Goal: Task Accomplishment & Management: Manage account settings

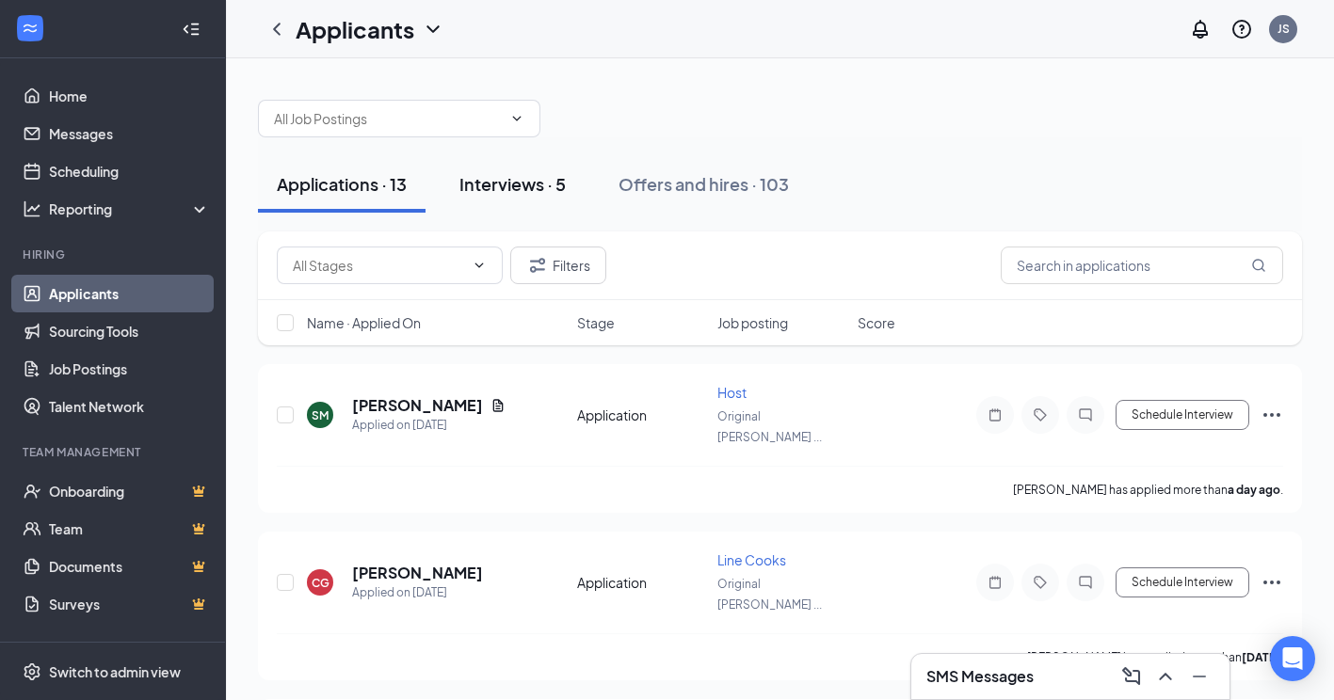
click at [523, 191] on div "Interviews · 5" at bounding box center [512, 184] width 106 height 24
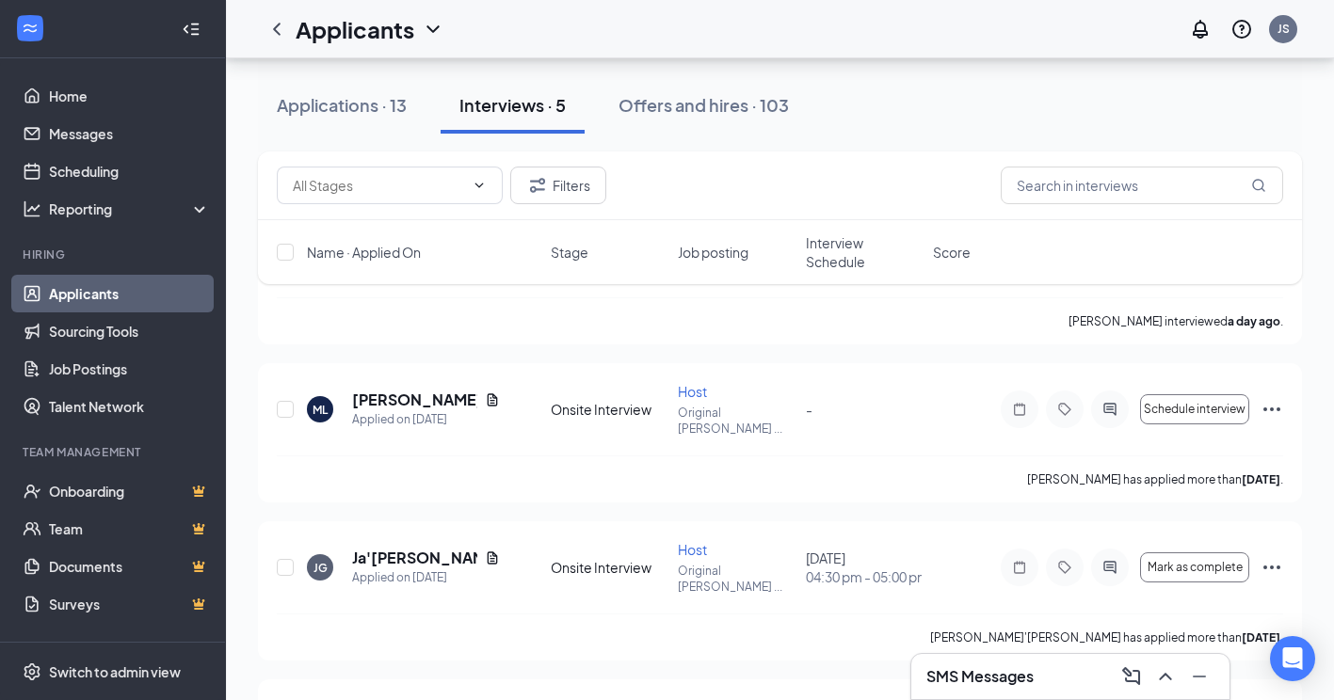
scroll to position [153, 0]
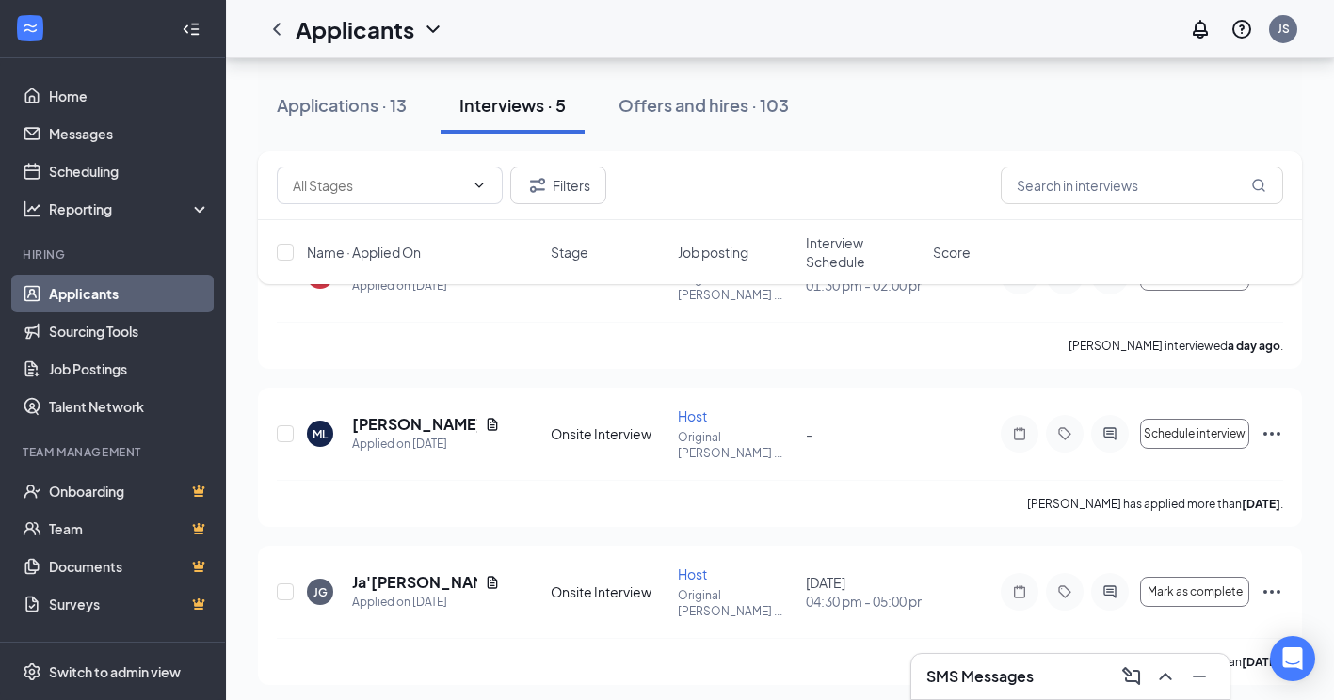
click at [530, 107] on div "Interviews · 5" at bounding box center [512, 105] width 106 height 24
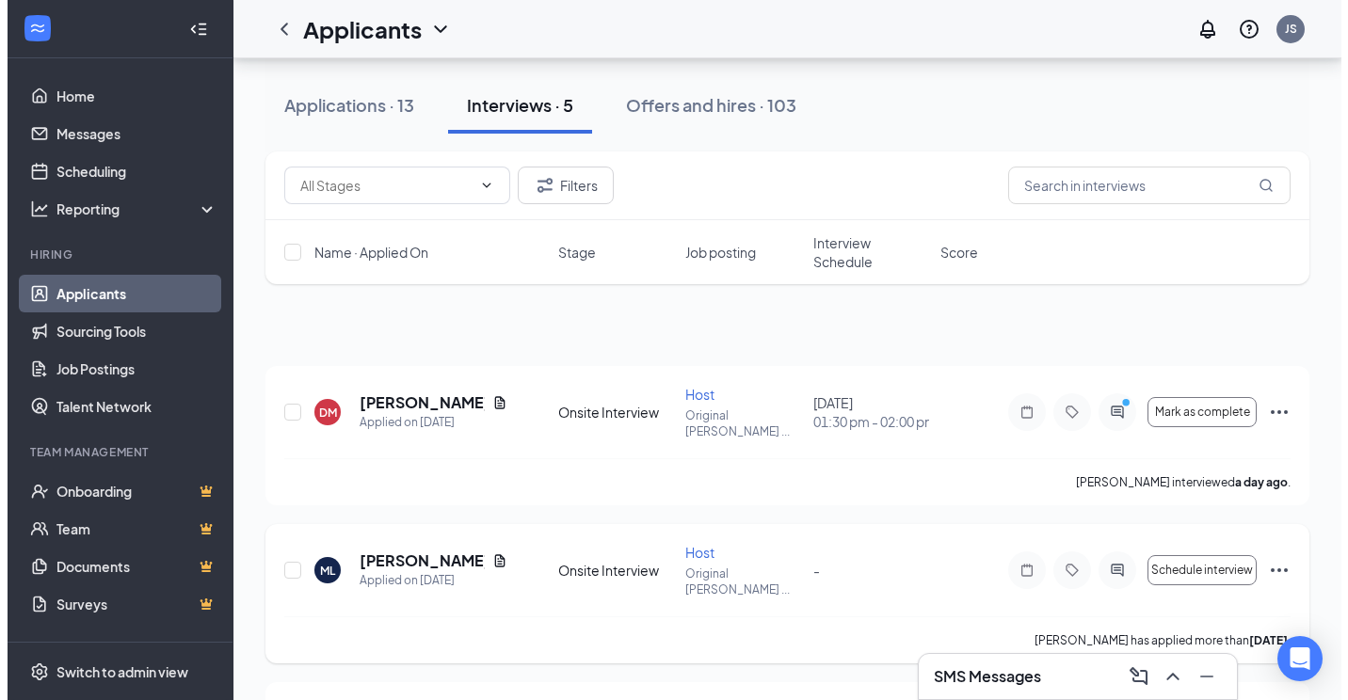
scroll to position [0, 0]
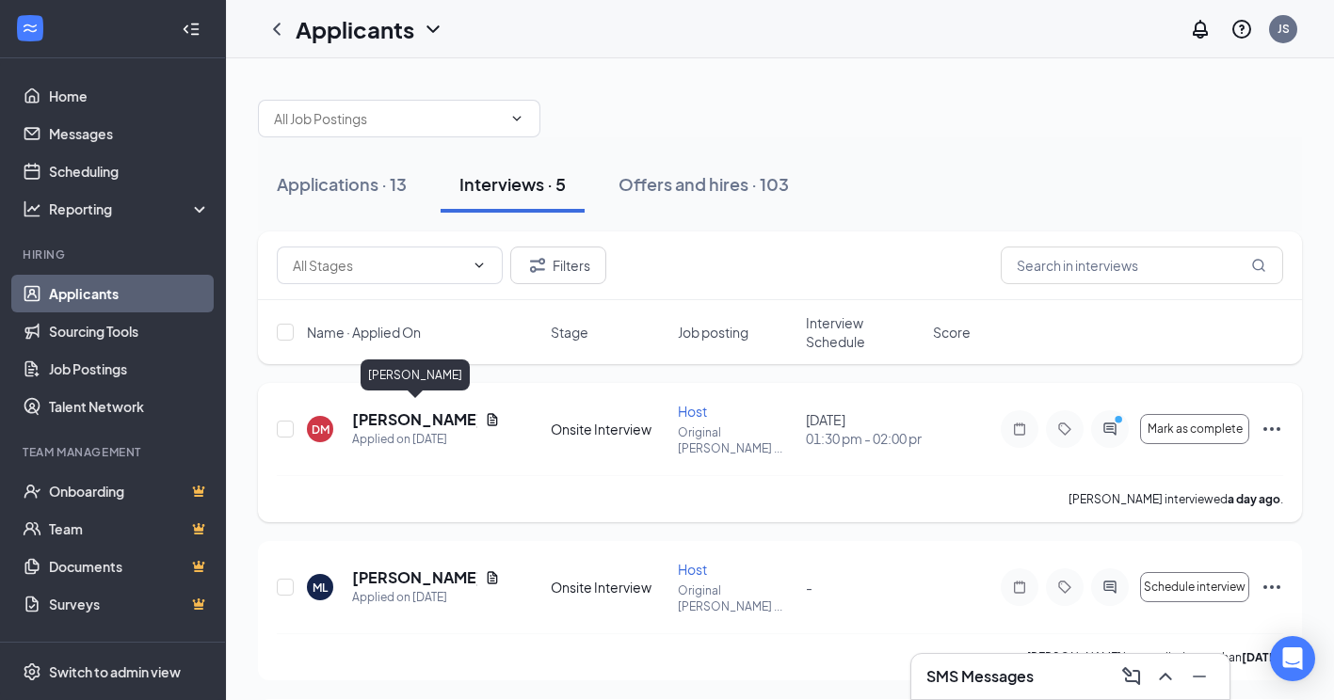
click at [441, 410] on h5 "[PERSON_NAME]" at bounding box center [414, 420] width 125 height 21
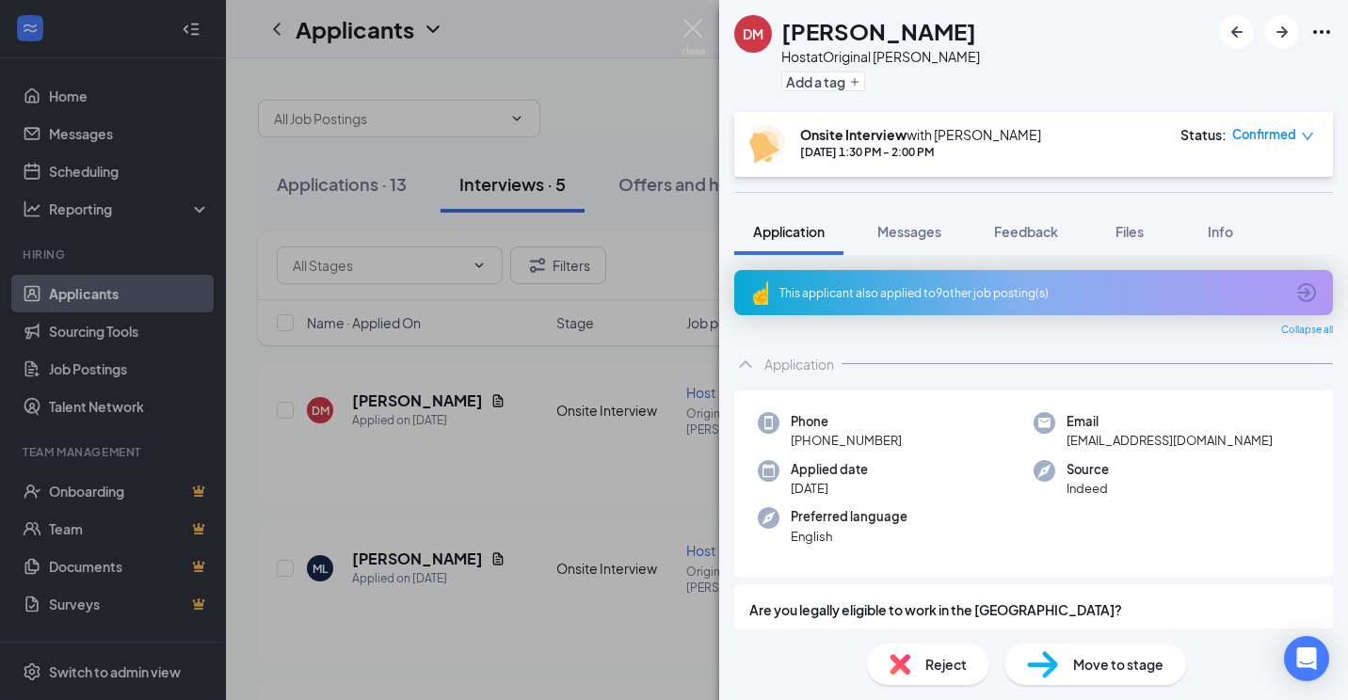
click at [1123, 677] on div "Move to stage" at bounding box center [1096, 664] width 182 height 41
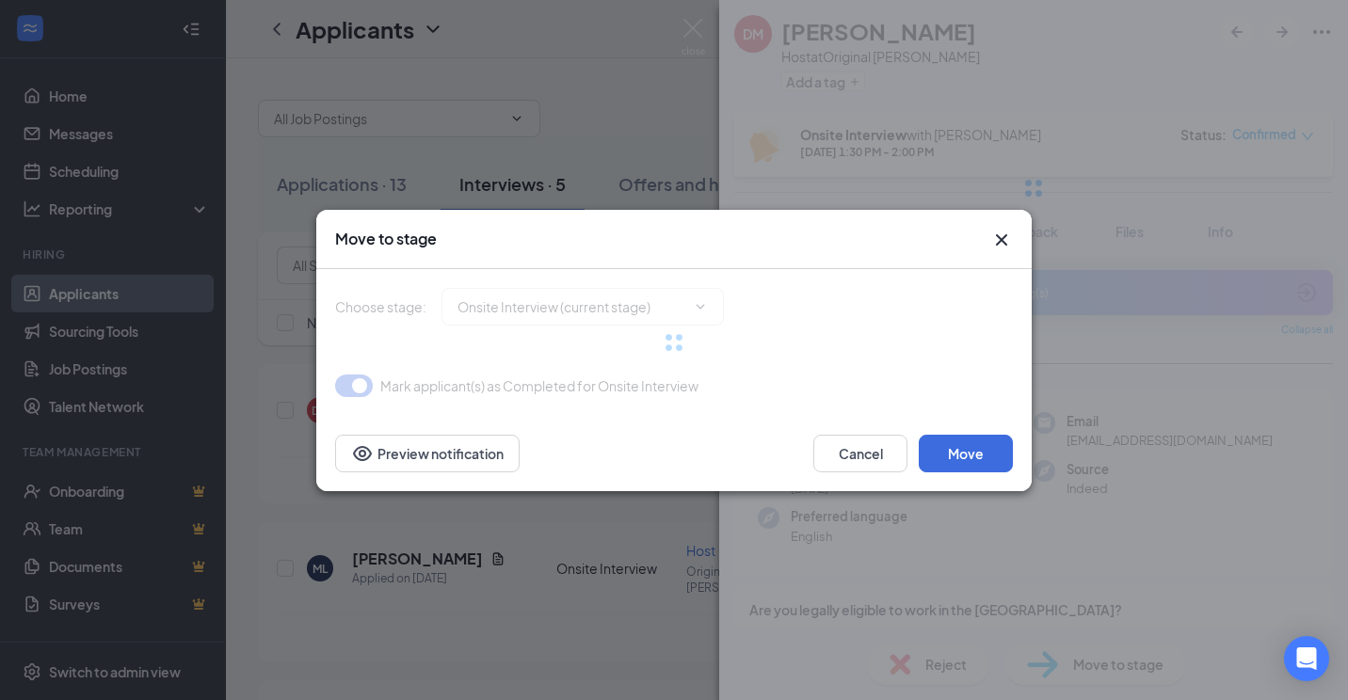
type input "Background check stage (next stage)"
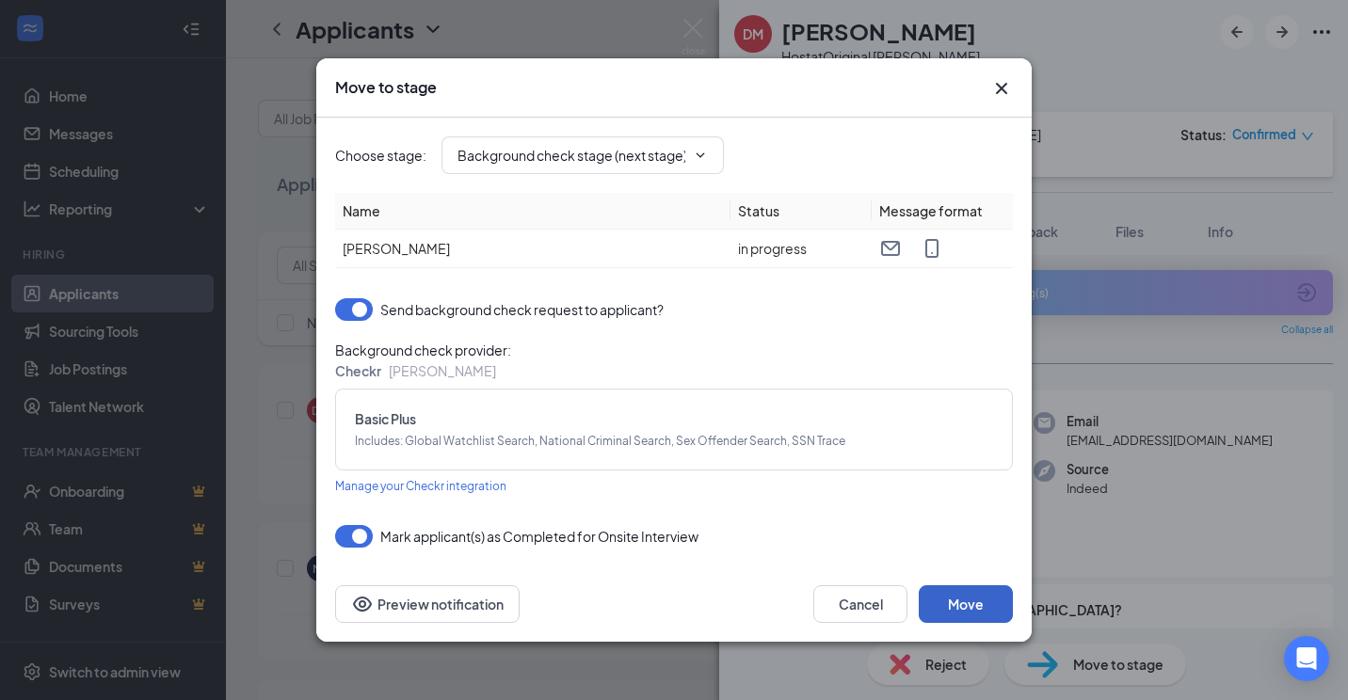
click at [970, 606] on button "Move" at bounding box center [966, 605] width 94 height 38
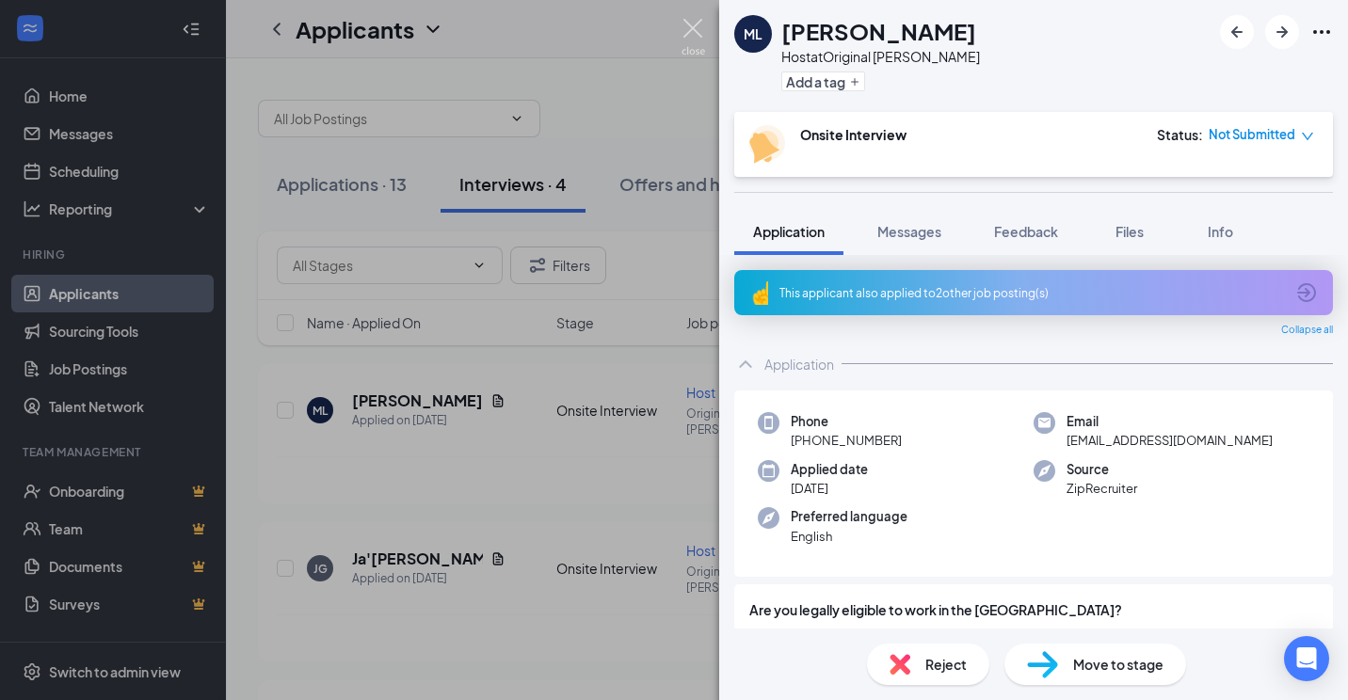
click at [683, 35] on img at bounding box center [694, 37] width 24 height 37
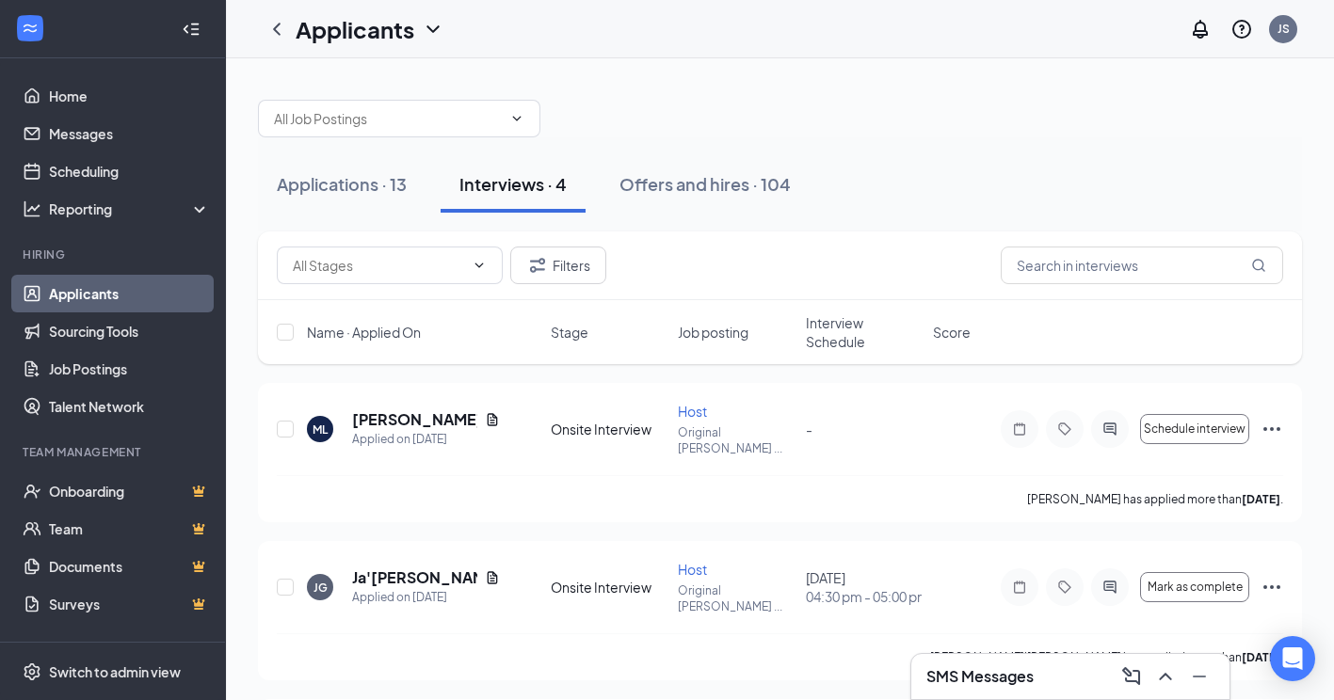
click at [514, 194] on div "Interviews · 4" at bounding box center [512, 184] width 107 height 24
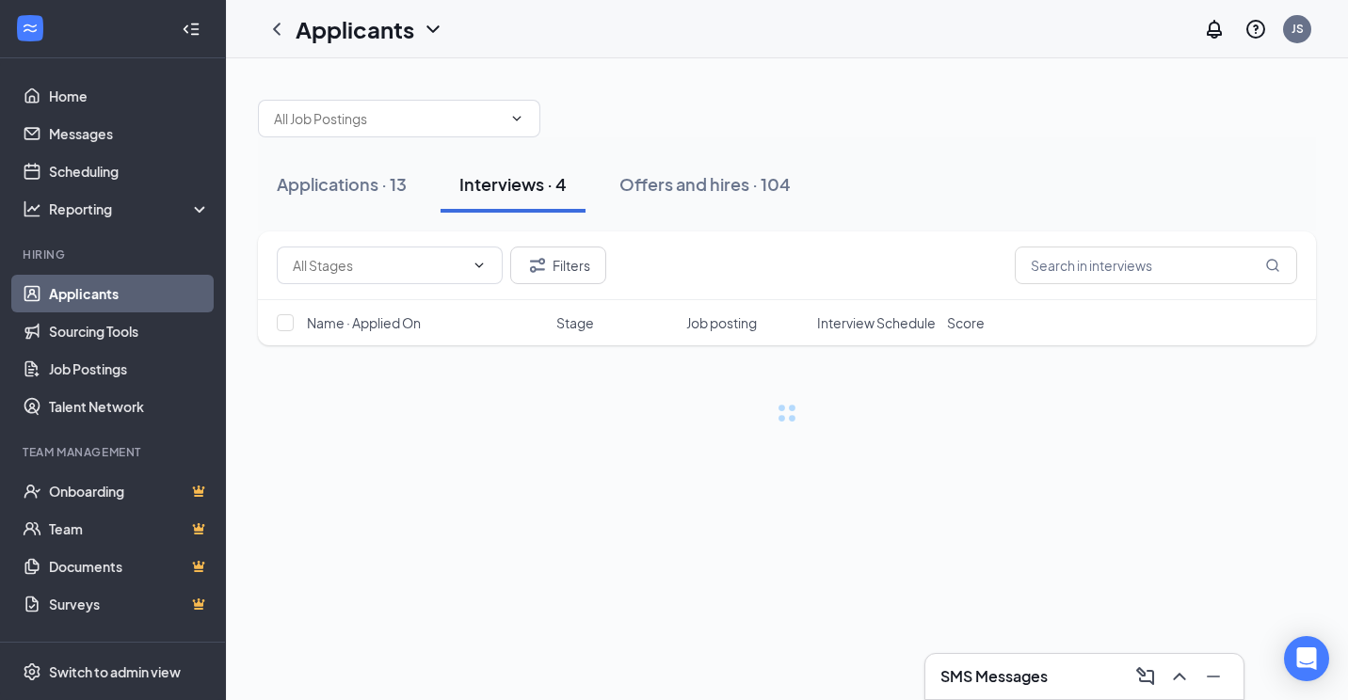
click at [514, 194] on div "Interviews · 4" at bounding box center [512, 184] width 107 height 24
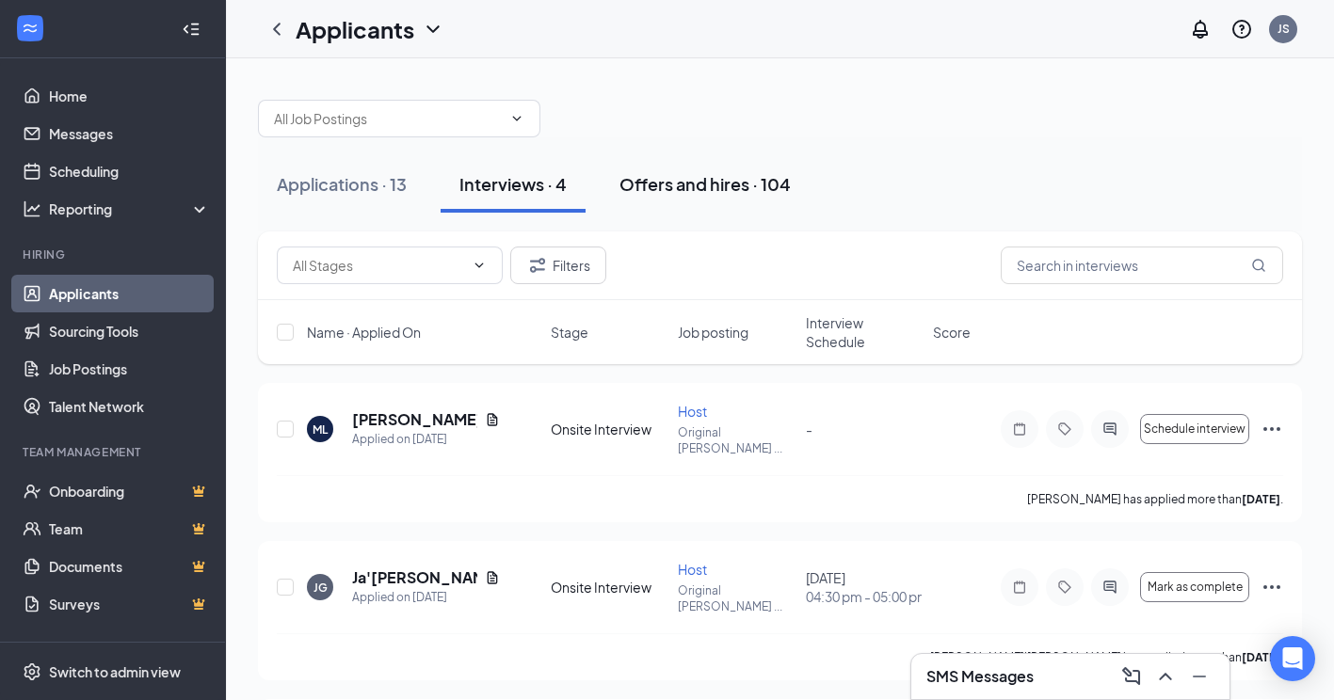
click at [690, 191] on div "Offers and hires · 104" at bounding box center [704, 184] width 171 height 24
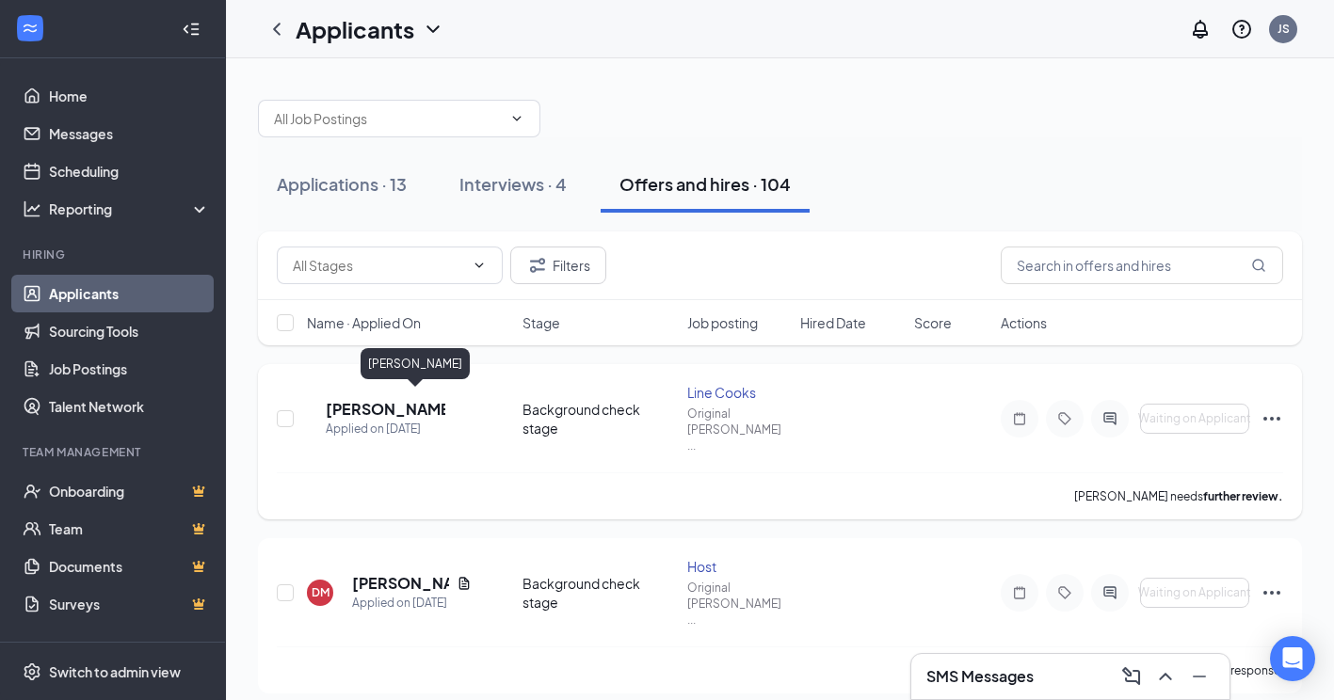
click at [410, 399] on h5 "[PERSON_NAME]" at bounding box center [386, 409] width 120 height 21
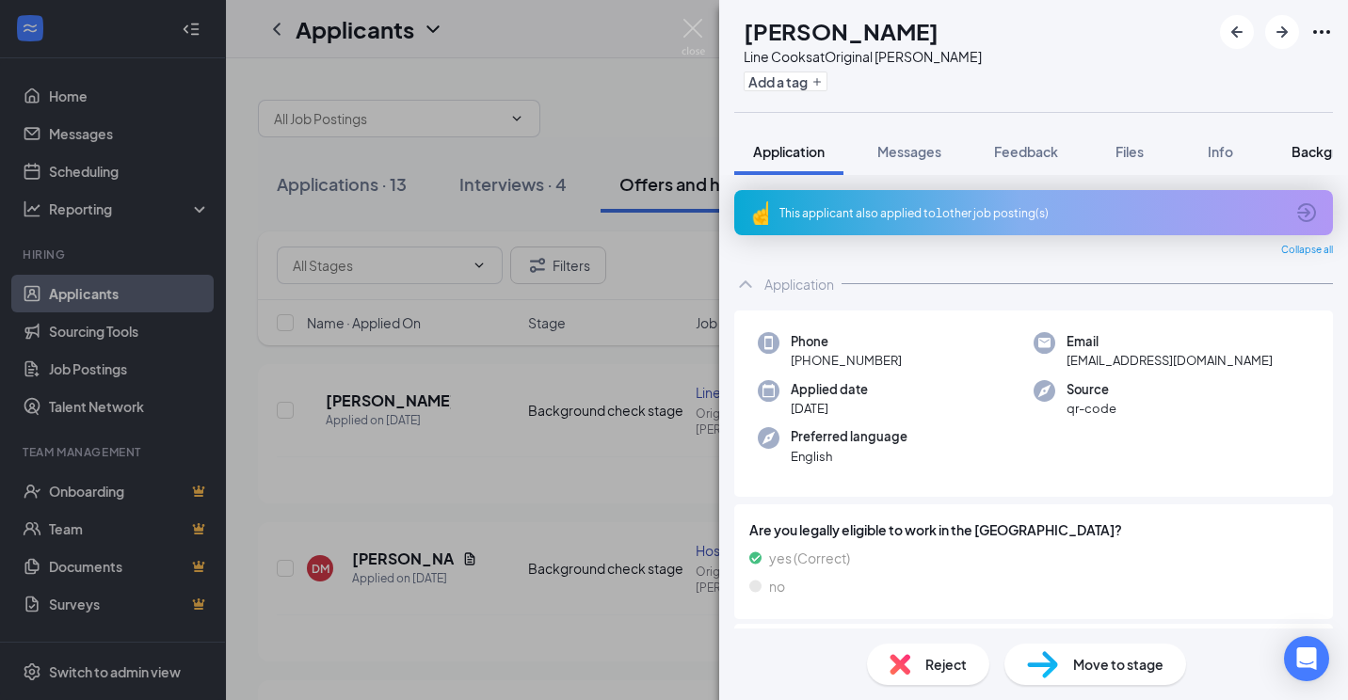
click at [1310, 154] on span "Background" at bounding box center [1330, 151] width 77 height 17
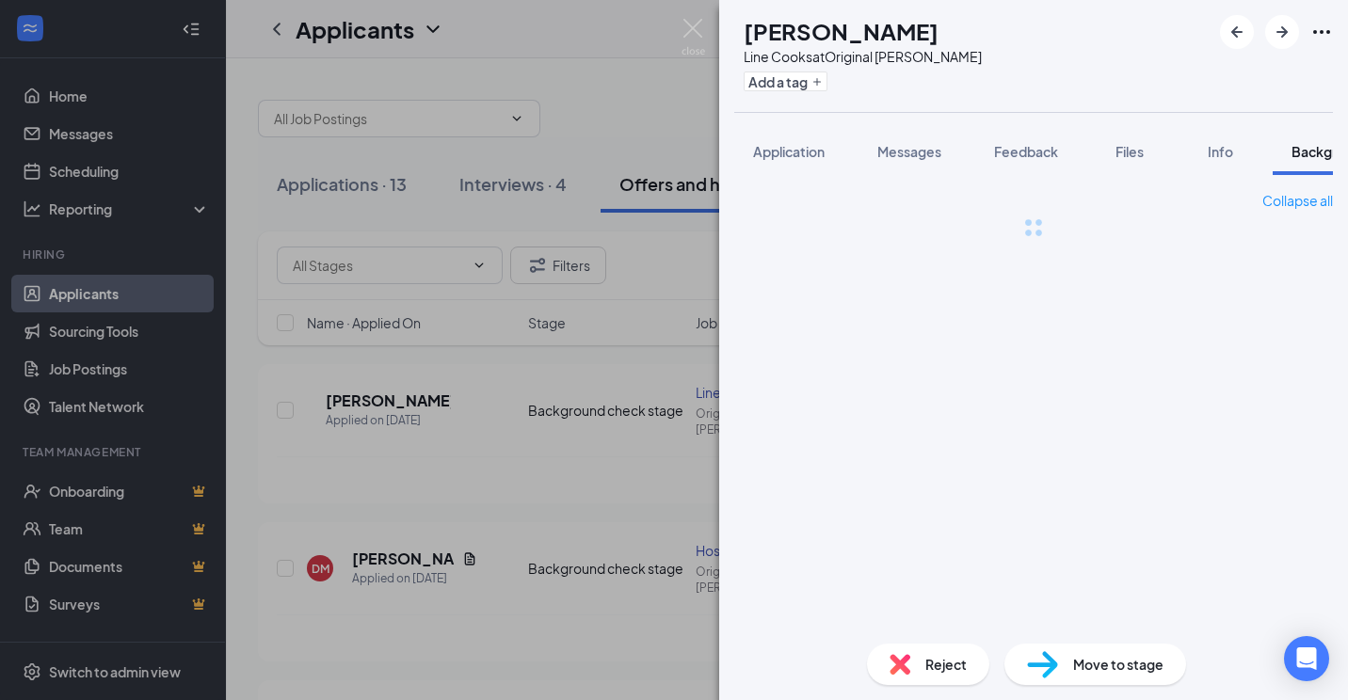
scroll to position [0, 58]
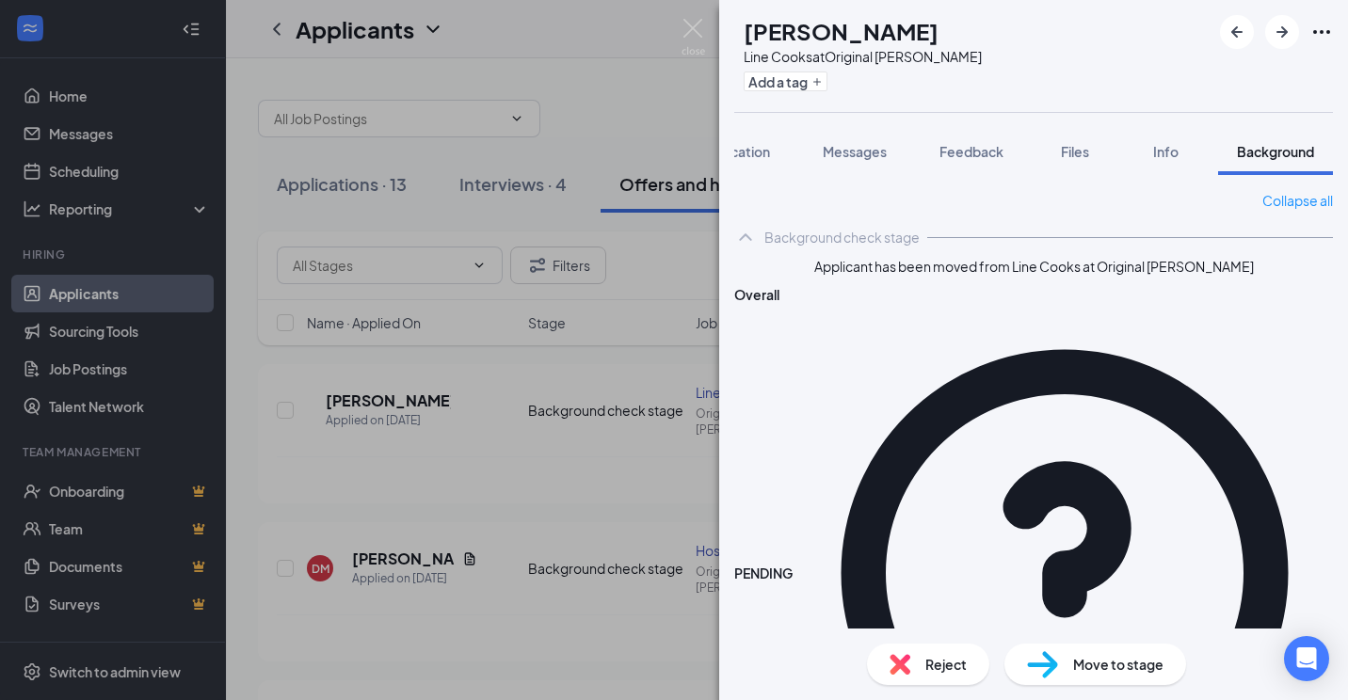
click at [571, 102] on div "[PERSON_NAME] Line Cooks at Original [PERSON_NAME] Add a tag Application Messag…" at bounding box center [674, 350] width 1348 height 700
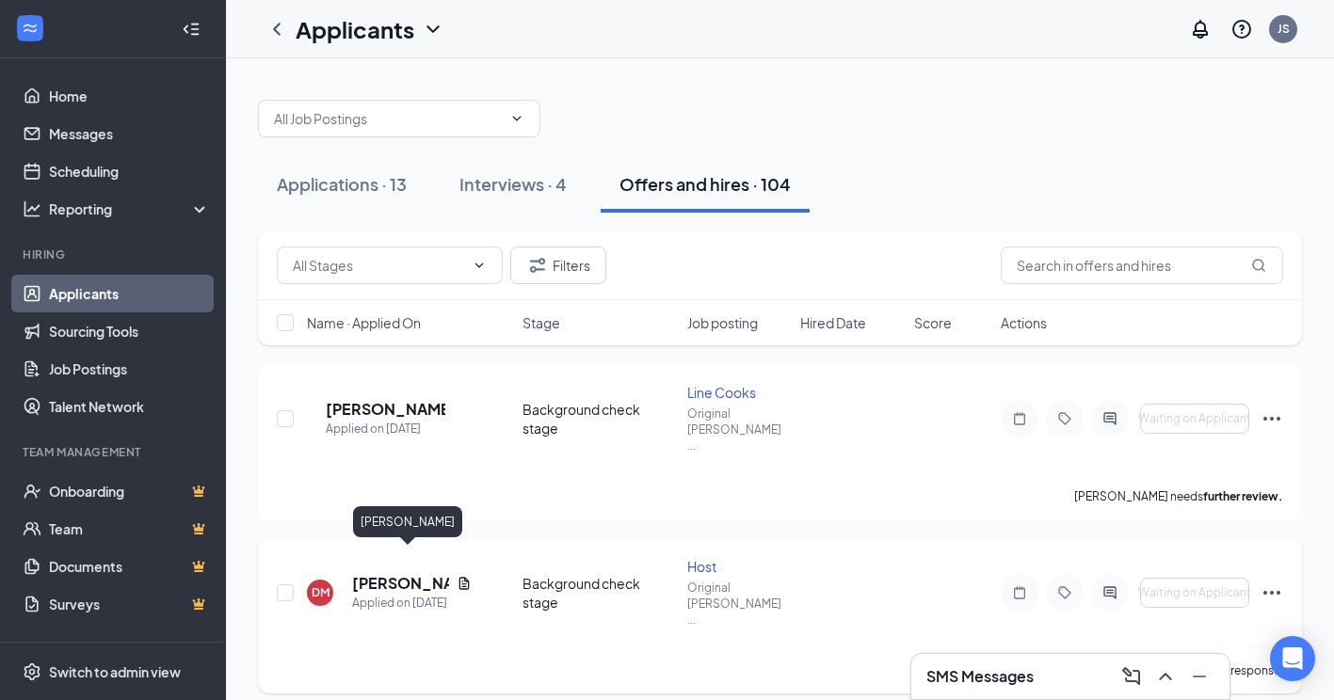
click at [382, 573] on h5 "[PERSON_NAME]" at bounding box center [400, 583] width 97 height 21
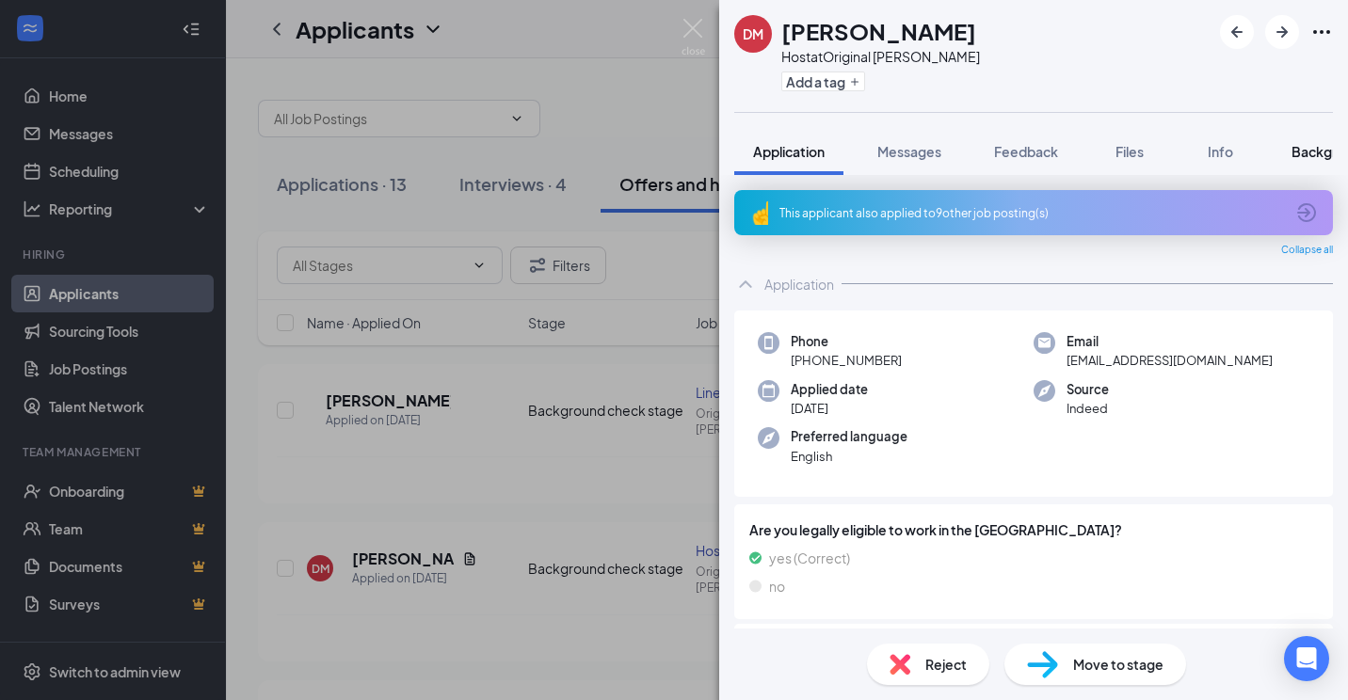
click at [1315, 149] on span "Background" at bounding box center [1330, 151] width 77 height 17
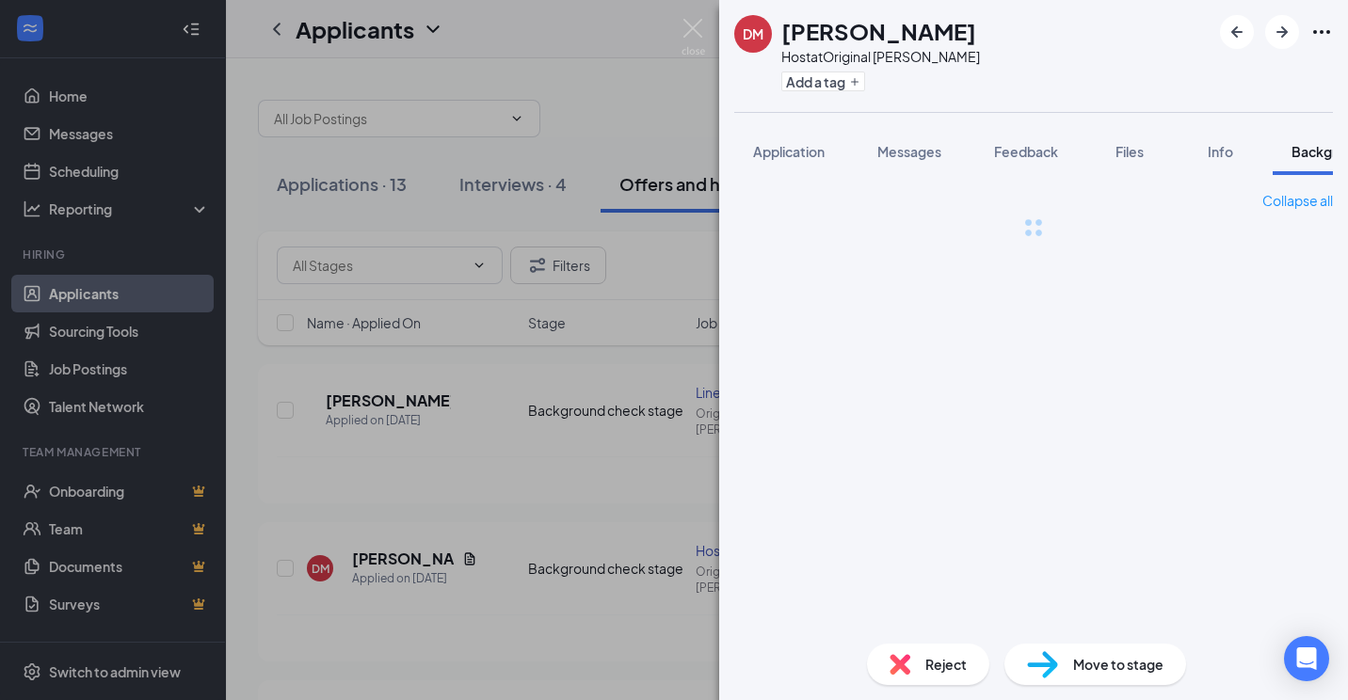
scroll to position [0, 58]
